Goal: Entertainment & Leisure: Consume media (video, audio)

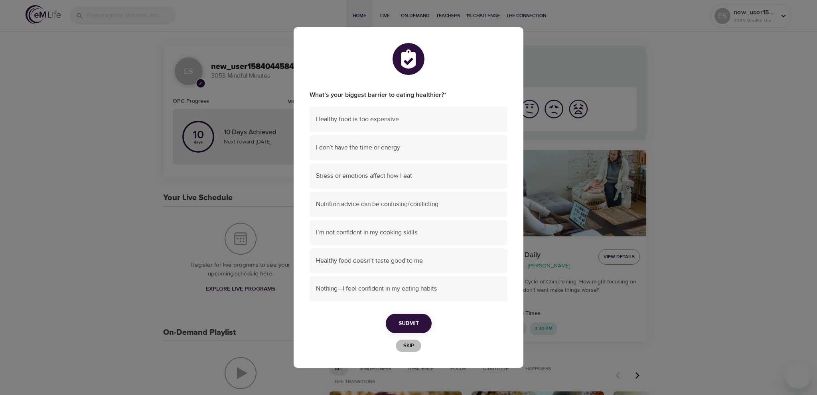
click at [406, 348] on span "Skip" at bounding box center [409, 346] width 18 height 9
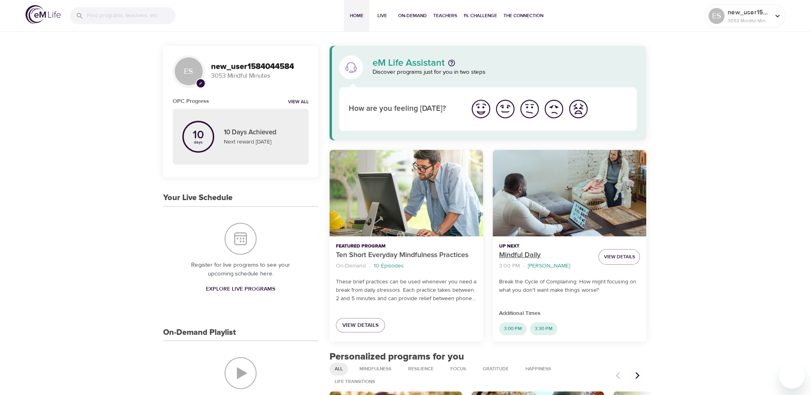
click at [523, 253] on p "Mindful Daily" at bounding box center [545, 255] width 93 height 11
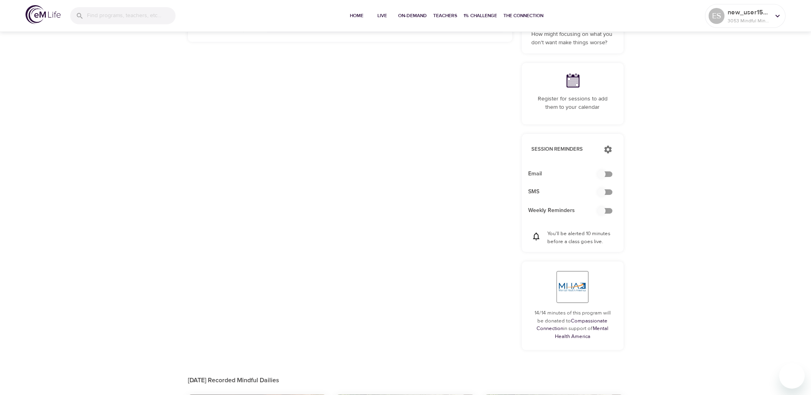
scroll to position [316, 0]
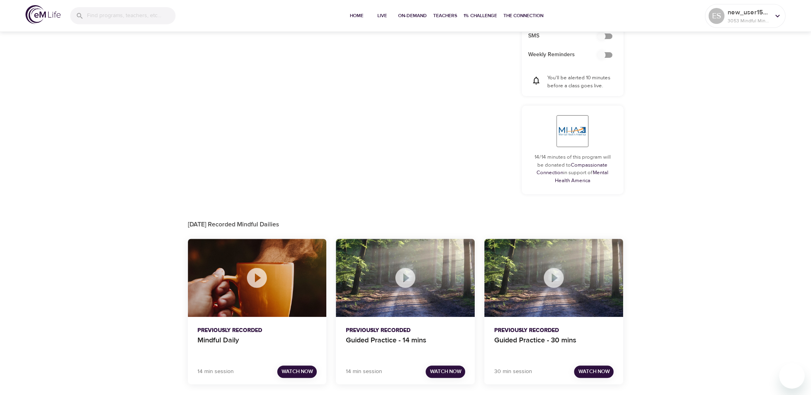
click at [238, 332] on p "Previously Recorded" at bounding box center [258, 331] width 120 height 8
click at [236, 336] on p "Mindful Daily" at bounding box center [258, 344] width 120 height 19
click at [298, 376] on button "Watch Now" at bounding box center [297, 372] width 40 height 12
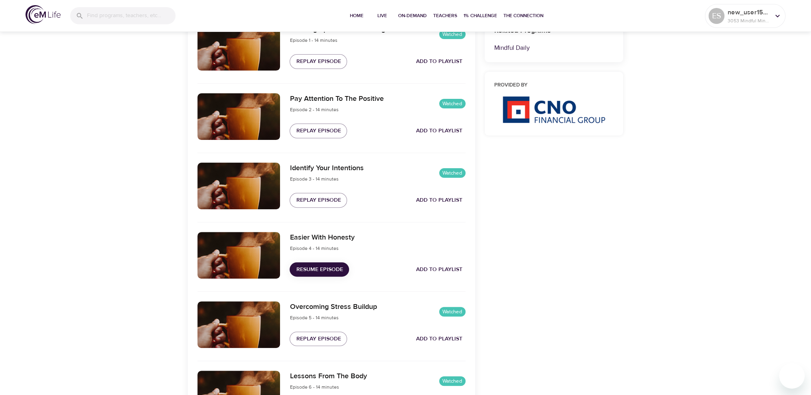
scroll to position [399, 0]
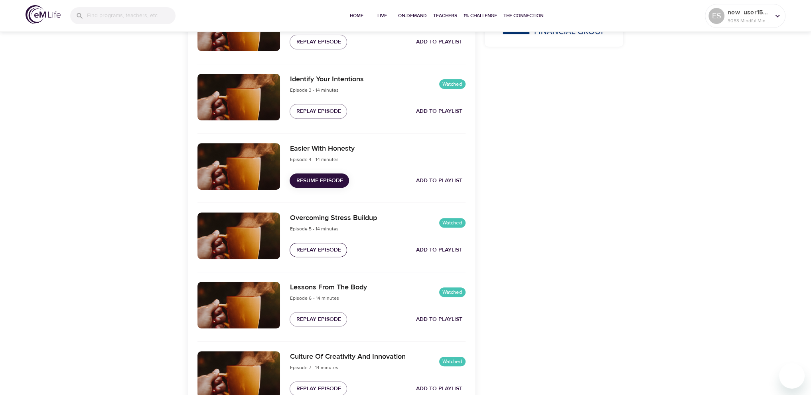
click at [332, 250] on span "Replay Episode" at bounding box center [318, 250] width 45 height 10
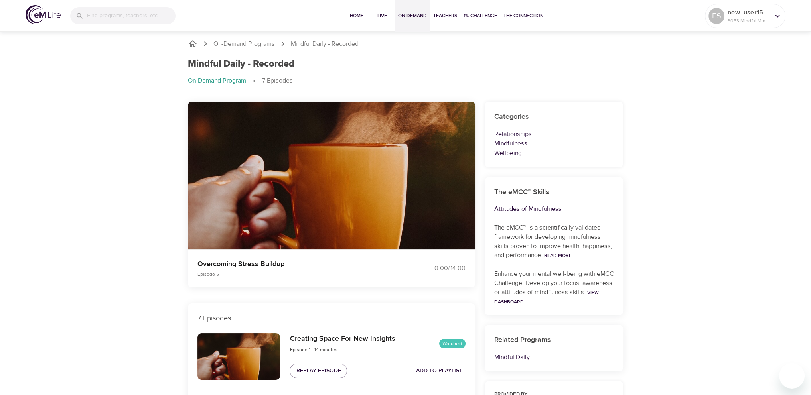
scroll to position [0, 0]
